Goal: Navigation & Orientation: Find specific page/section

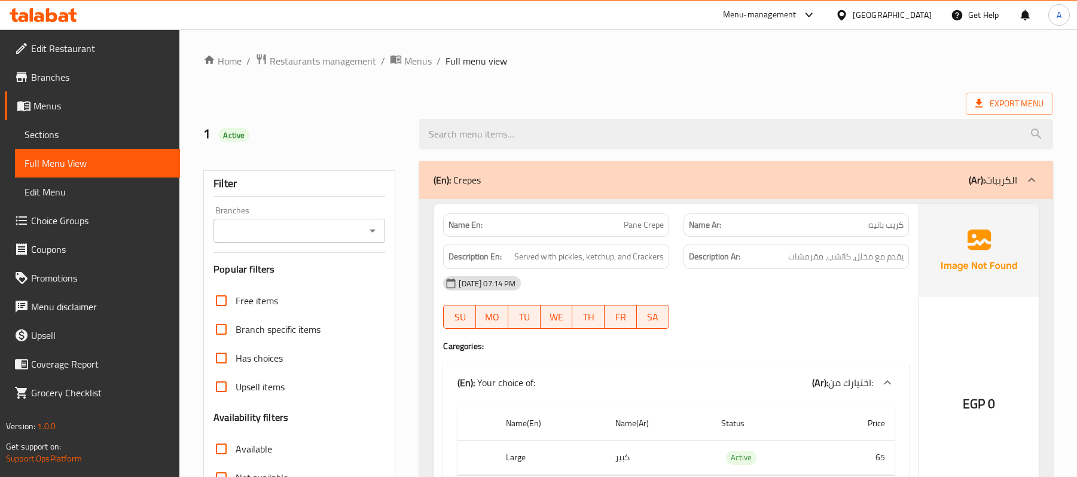
scroll to position [15003, 0]
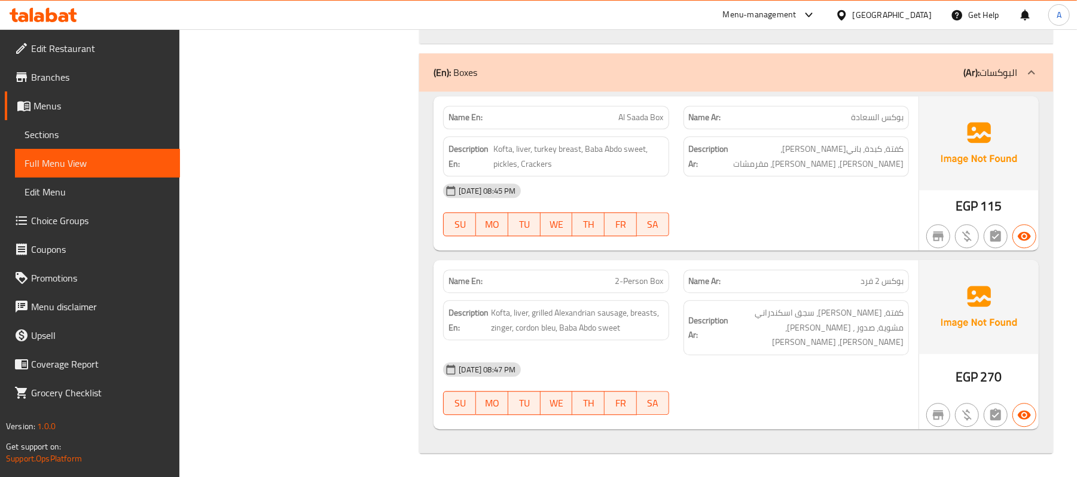
click at [921, 16] on div "[GEOGRAPHIC_DATA]" at bounding box center [892, 14] width 79 height 13
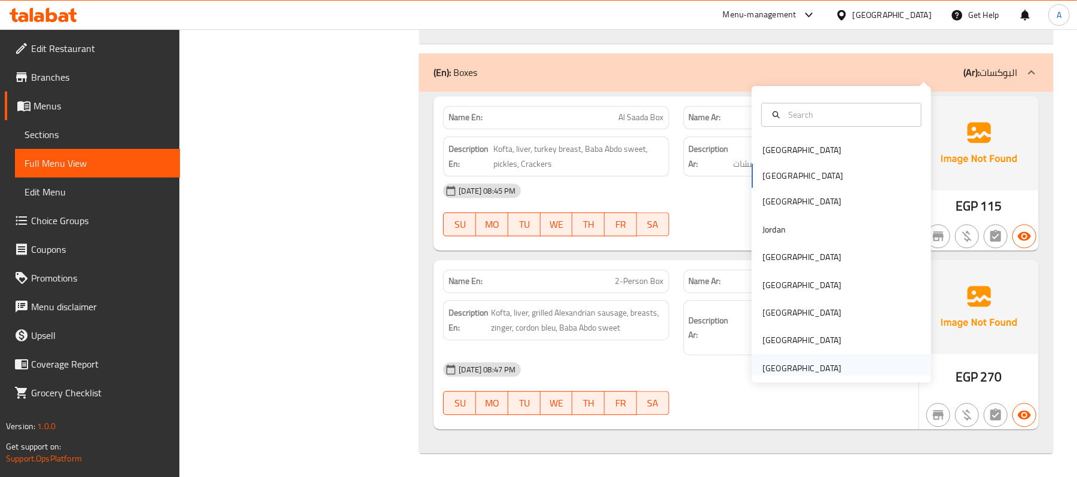
click at [799, 362] on div "[GEOGRAPHIC_DATA]" at bounding box center [801, 368] width 79 height 13
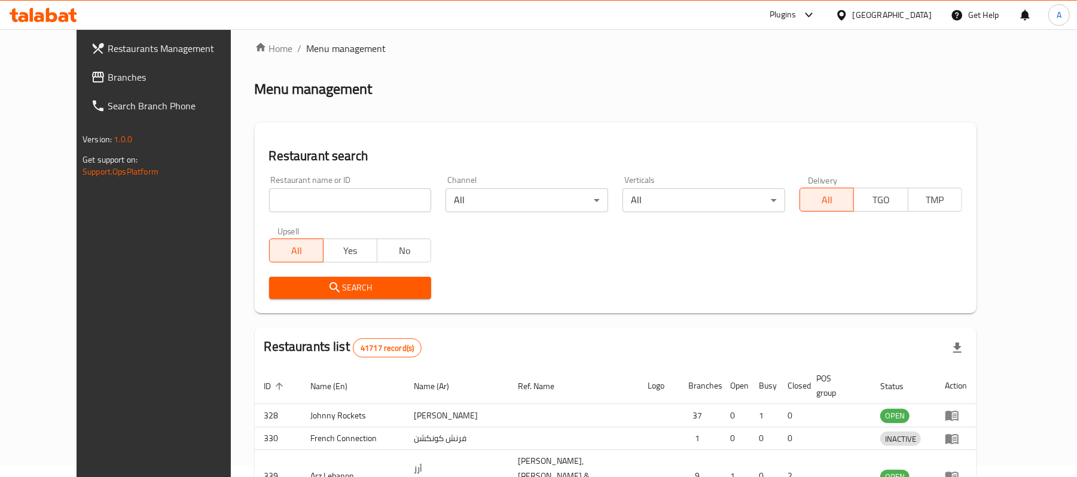
scroll to position [415, 0]
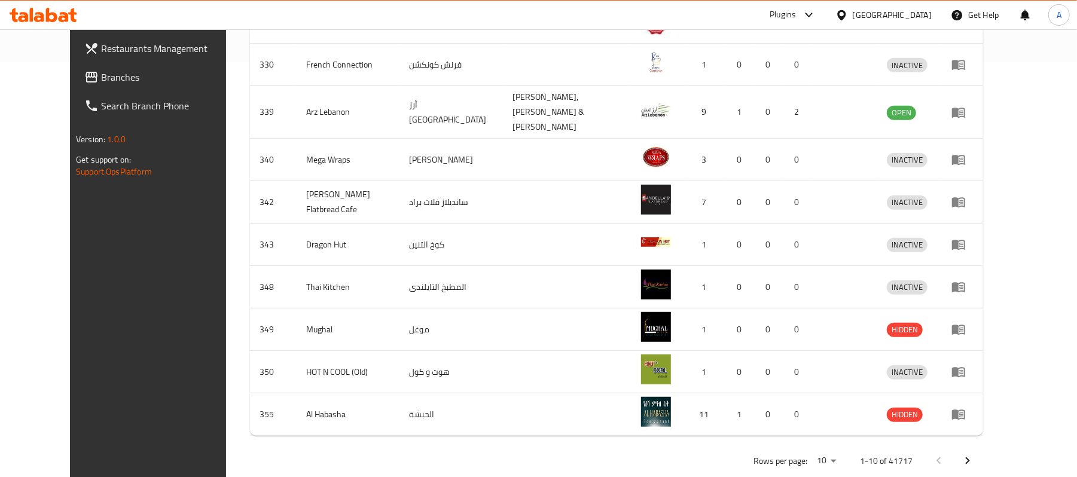
click at [101, 73] on span "Branches" at bounding box center [170, 77] width 139 height 14
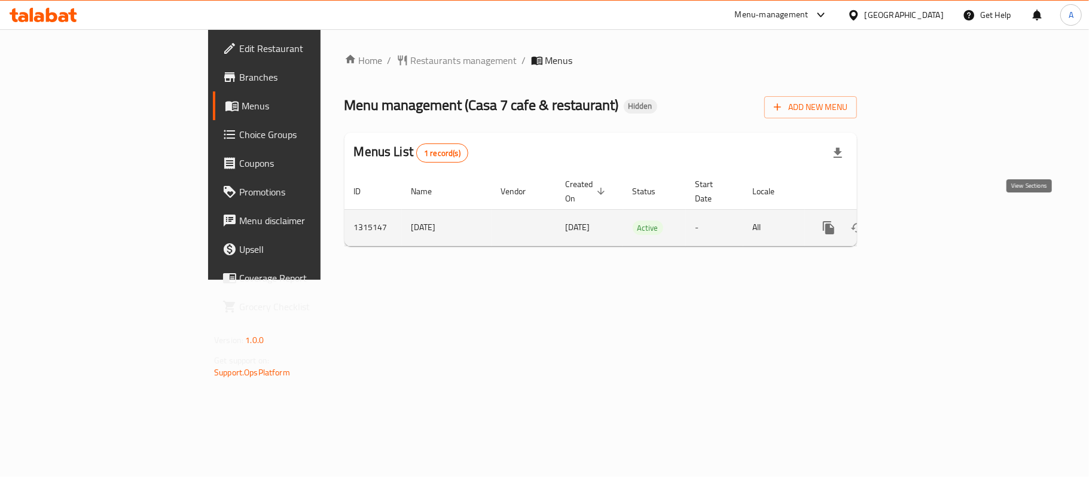
click at [922, 221] on icon "enhanced table" at bounding box center [915, 228] width 14 height 14
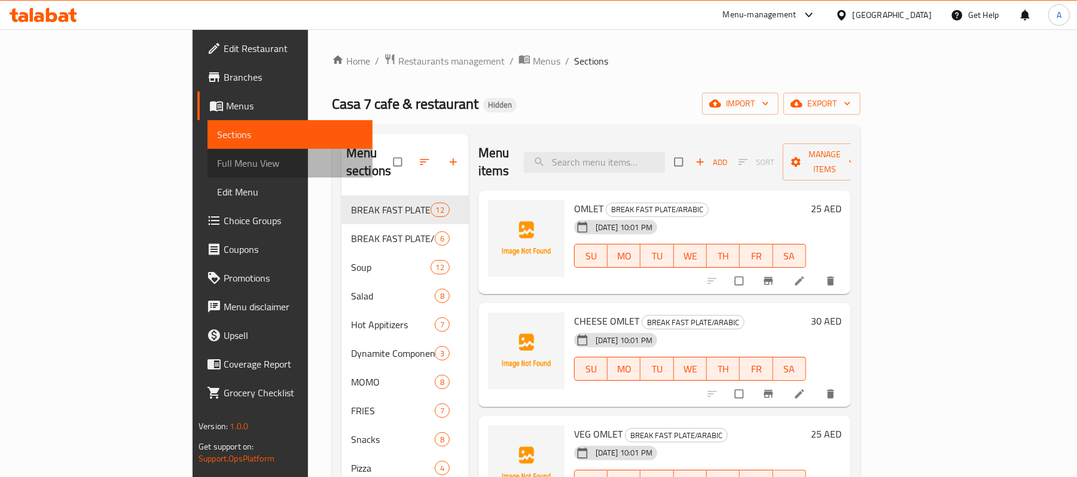
click at [217, 164] on span "Full Menu View" at bounding box center [290, 163] width 146 height 14
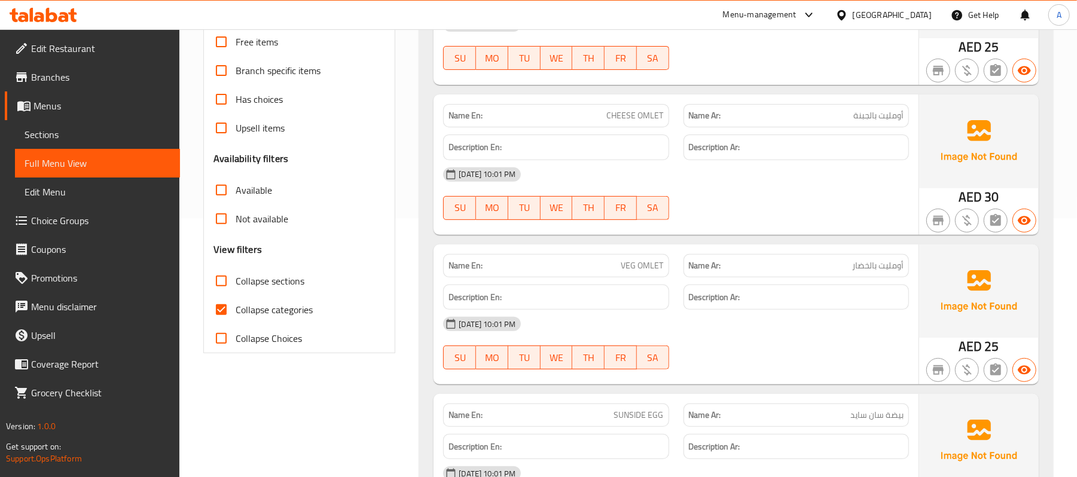
scroll to position [260, 0]
click at [221, 312] on input "Collapse categories" at bounding box center [221, 309] width 29 height 29
checkbox input "false"
